Goal: Task Accomplishment & Management: Manage account settings

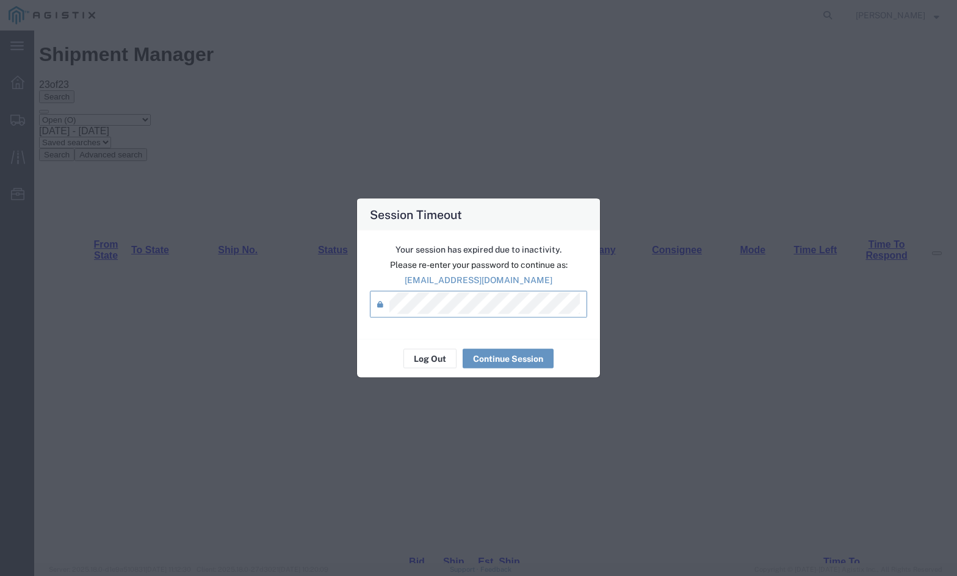
click at [505, 327] on div "Your session has expired due to inactivity. Please re-enter your password to co…" at bounding box center [478, 285] width 243 height 109
click at [505, 349] on button "Continue Session" at bounding box center [508, 359] width 91 height 20
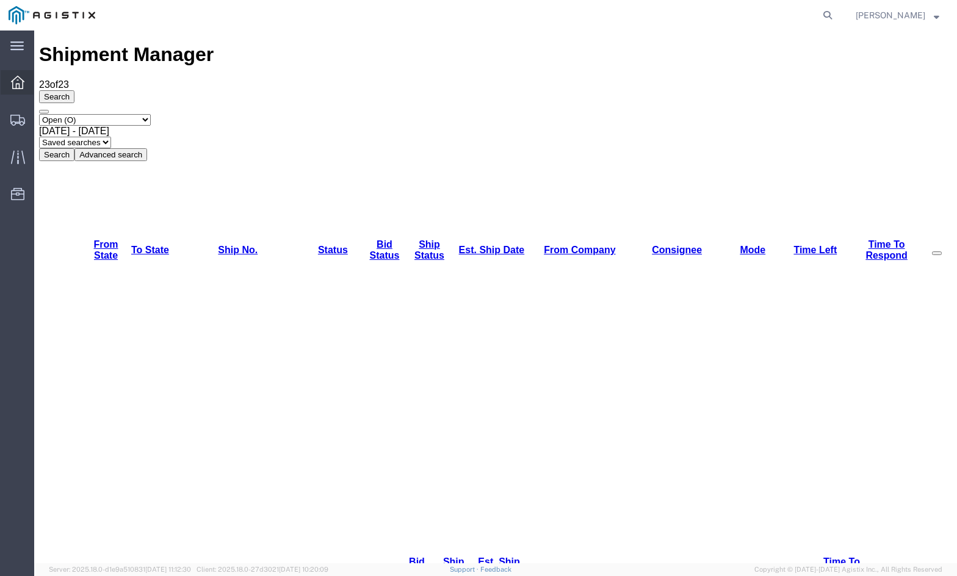
click at [28, 92] on div at bounding box center [18, 82] width 34 height 24
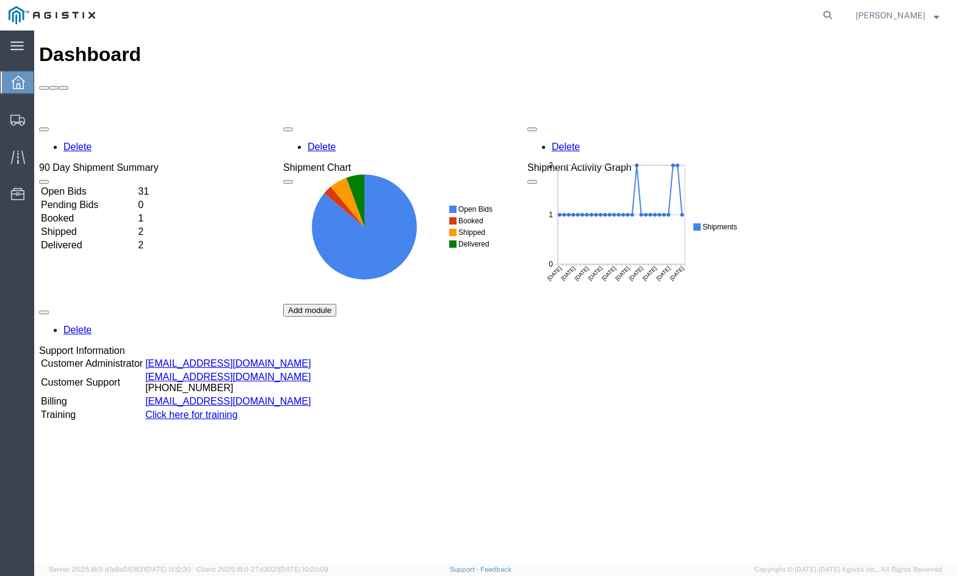
click at [136, 186] on td "Open Bids" at bounding box center [88, 192] width 96 height 12
